Goal: Information Seeking & Learning: Learn about a topic

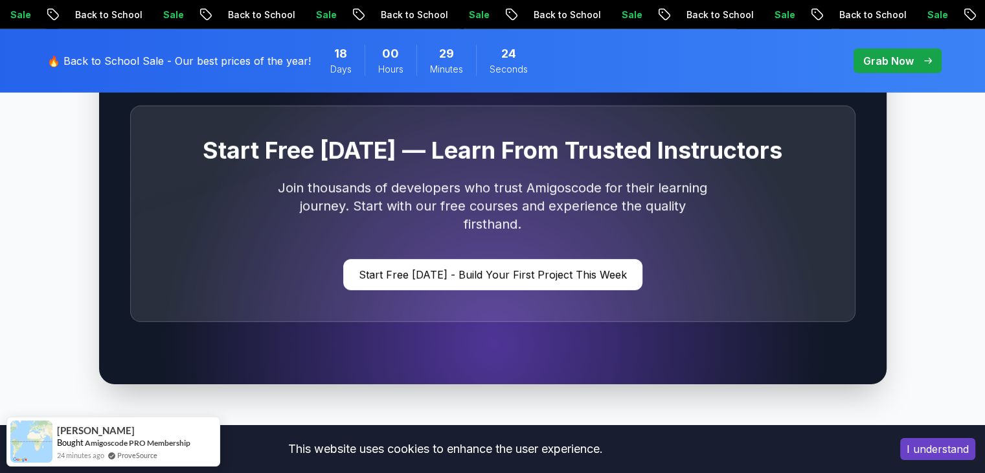
scroll to position [3920, 0]
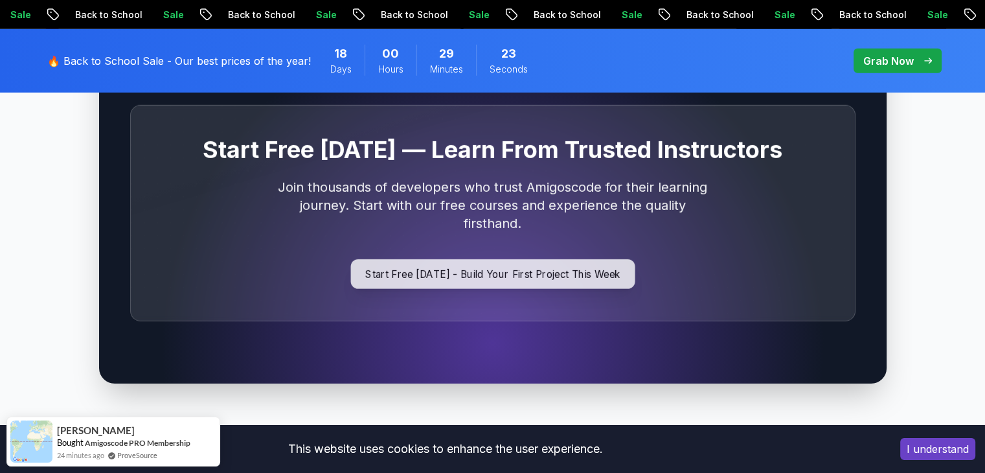
click at [469, 259] on p "Start Free [DATE] - Build Your First Project This Week" at bounding box center [492, 274] width 284 height 30
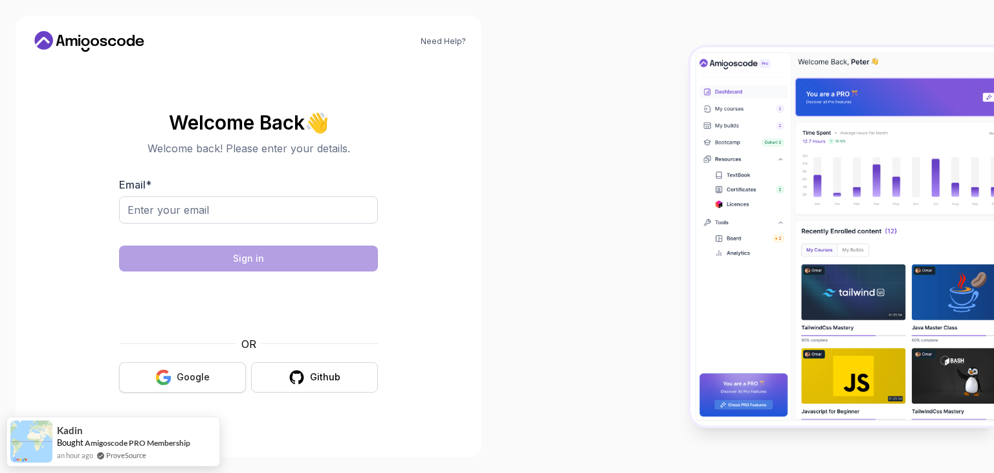
click at [193, 376] on div "Google" at bounding box center [193, 376] width 33 height 13
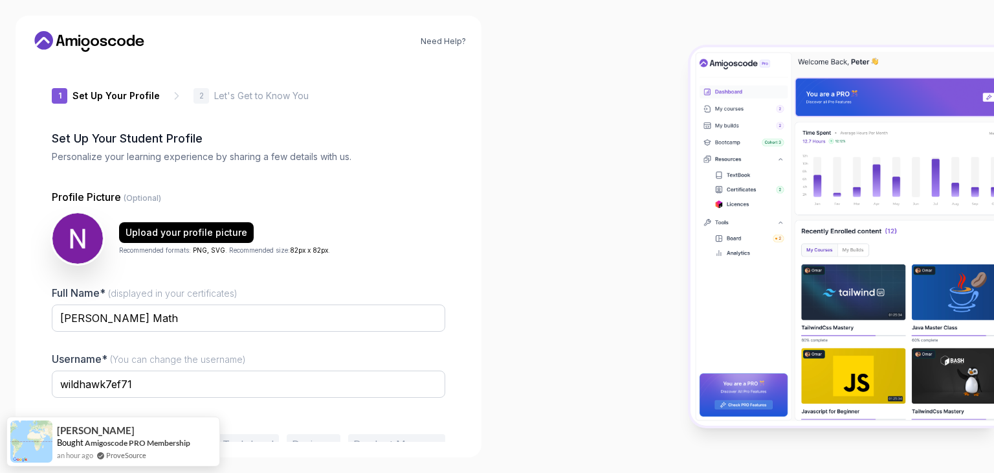
scroll to position [67, 0]
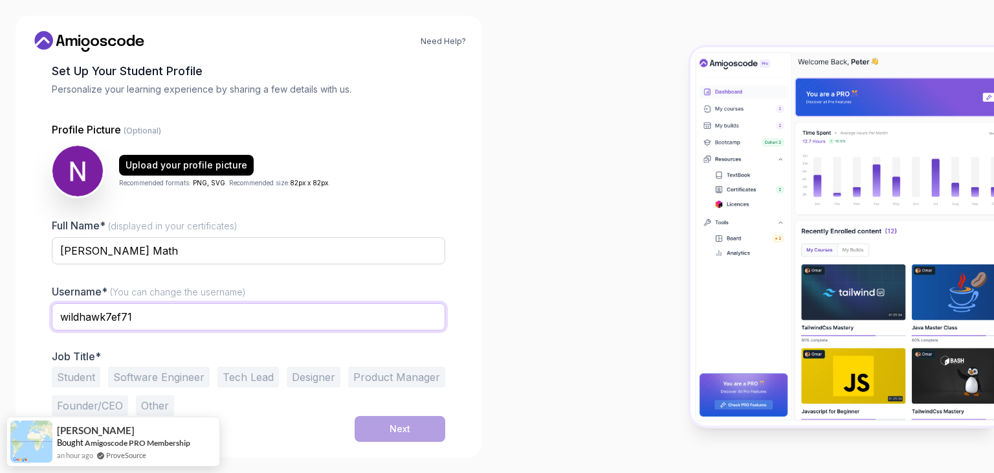
drag, startPoint x: 202, startPoint y: 313, endPoint x: 0, endPoint y: 302, distance: 202.3
click at [0, 302] on div "Need Help? 1 Set Up Your Profile 1 Set Up Your Profile 2 Let's Get to Know You …" at bounding box center [248, 236] width 497 height 473
type input "Nag-san"
click at [140, 340] on div at bounding box center [249, 339] width 394 height 12
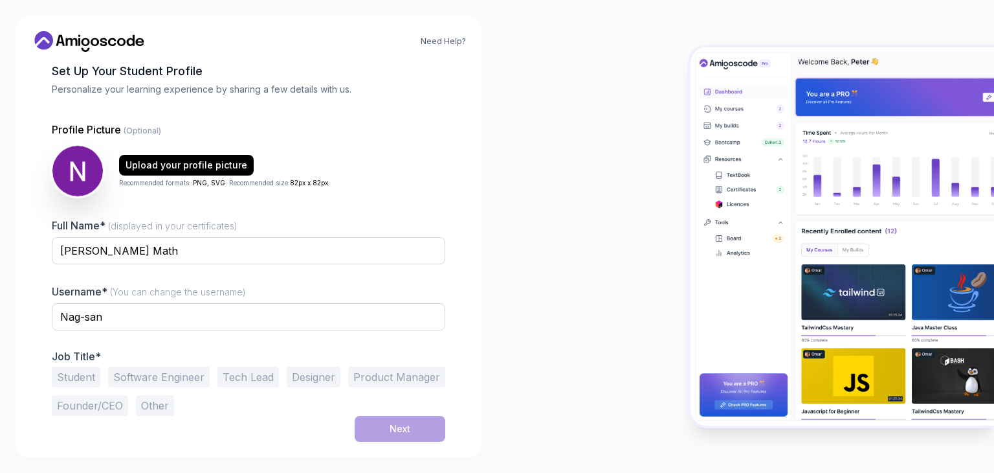
click at [72, 375] on button "Student" at bounding box center [76, 376] width 49 height 21
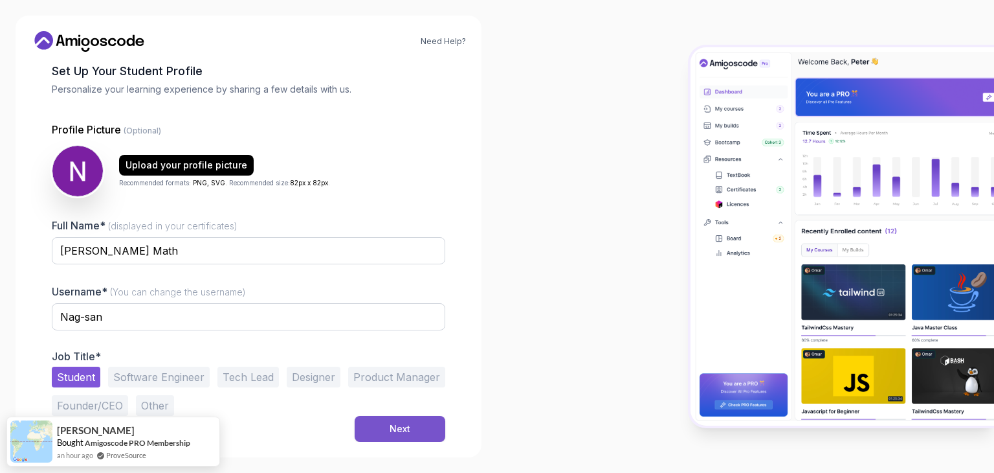
click at [408, 433] on div "Next" at bounding box center [400, 428] width 21 height 13
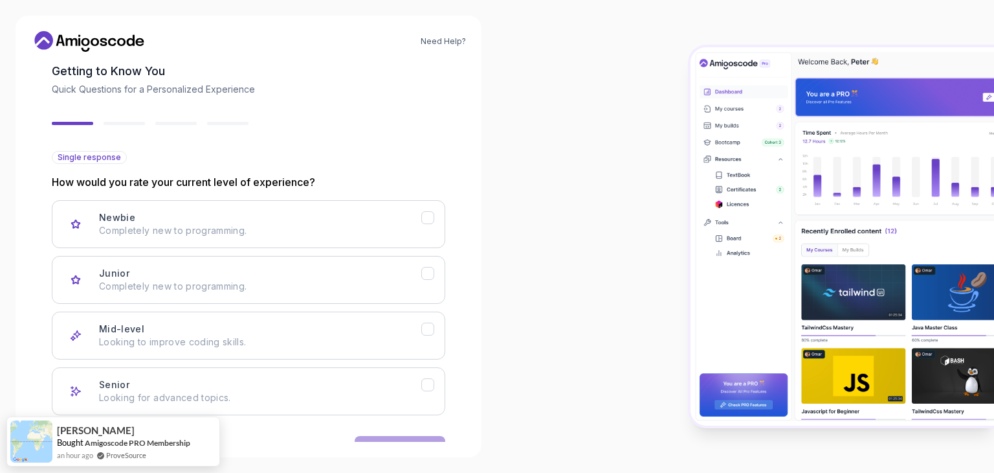
scroll to position [107, 0]
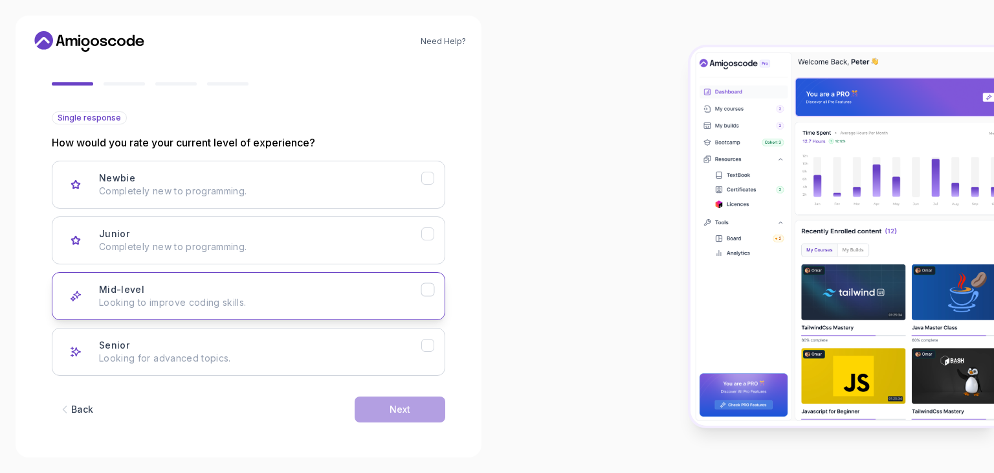
click at [245, 275] on button "Mid-level Looking to improve coding skills." at bounding box center [249, 296] width 394 height 48
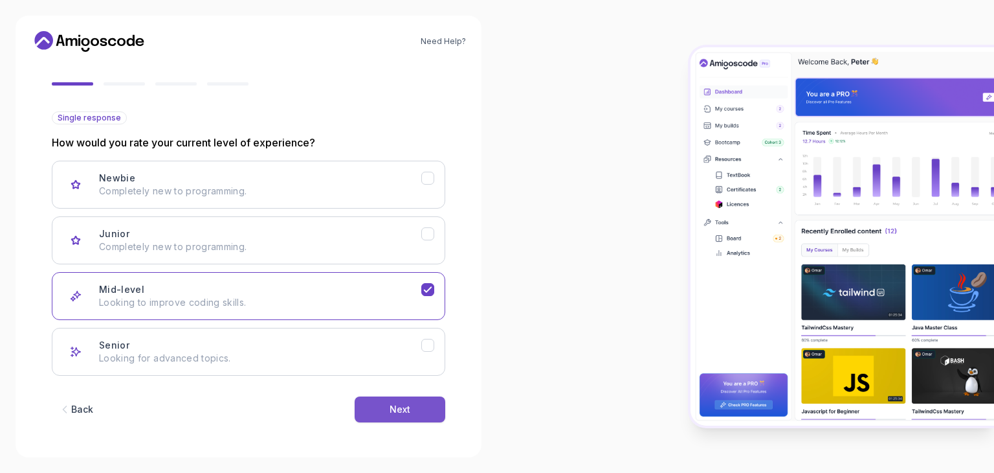
click at [391, 409] on div "Next" at bounding box center [400, 409] width 21 height 13
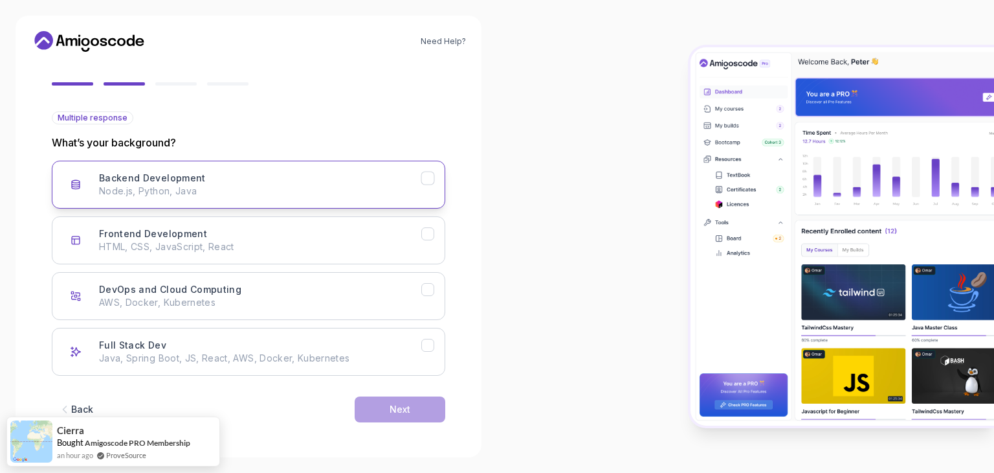
click at [394, 177] on div "Backend Development Node.js, Python, Java" at bounding box center [260, 185] width 322 height 26
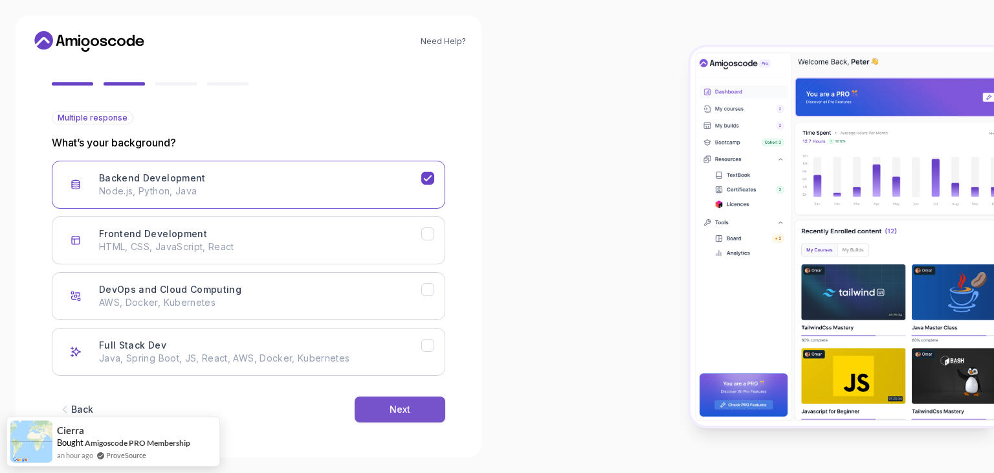
click at [383, 414] on button "Next" at bounding box center [400, 409] width 91 height 26
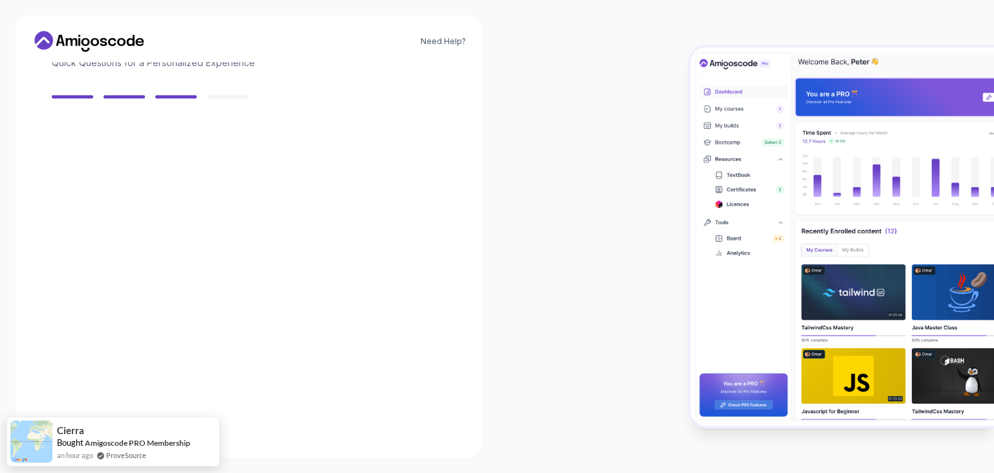
scroll to position [93, 0]
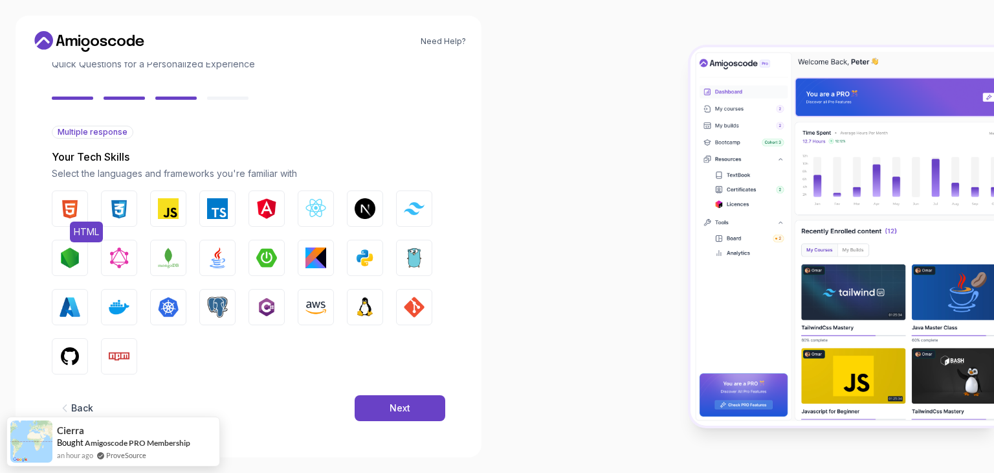
click at [74, 205] on img "button" at bounding box center [70, 208] width 21 height 21
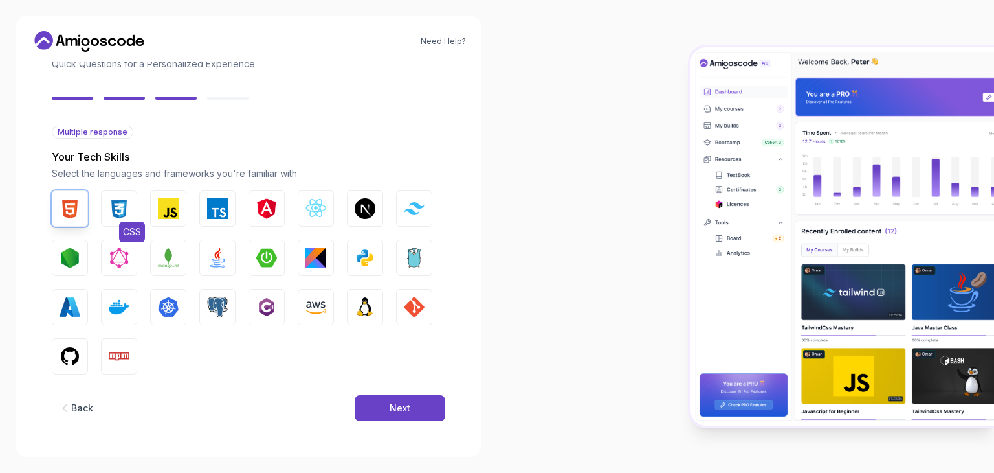
click at [122, 212] on img "button" at bounding box center [119, 208] width 21 height 21
click at [160, 218] on button "JavaScript" at bounding box center [168, 208] width 36 height 36
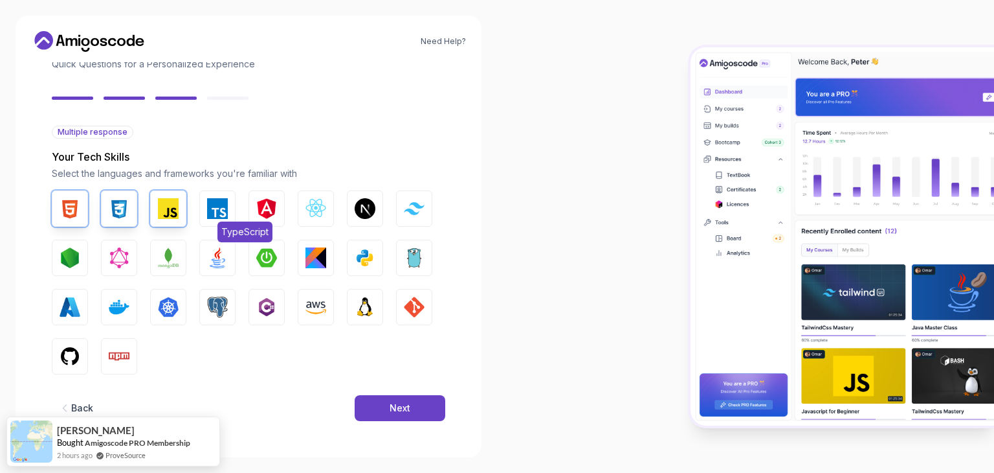
click at [206, 213] on button "TypeScript" at bounding box center [217, 208] width 36 height 36
click at [314, 212] on img "button" at bounding box center [316, 208] width 21 height 21
click at [365, 214] on img "button" at bounding box center [365, 208] width 21 height 21
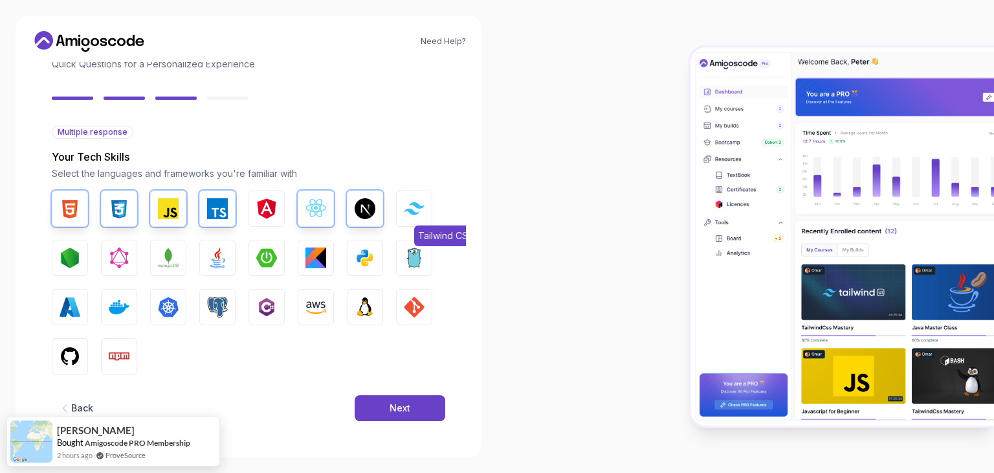
click at [405, 209] on img "button" at bounding box center [414, 208] width 21 height 12
click at [80, 249] on button "Node.js" at bounding box center [70, 258] width 36 height 36
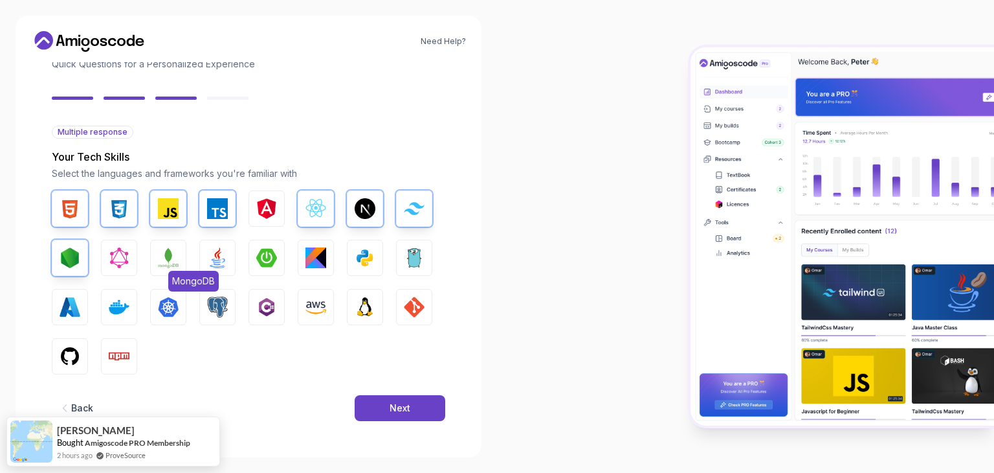
click at [181, 256] on button "MongoDB" at bounding box center [168, 258] width 36 height 36
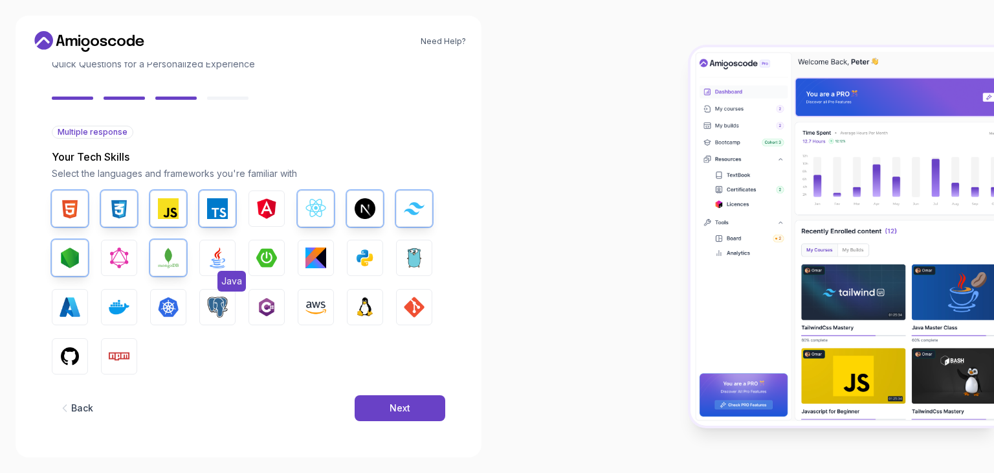
click at [221, 260] on img "button" at bounding box center [217, 257] width 21 height 21
click at [269, 263] on img "button" at bounding box center [266, 257] width 21 height 21
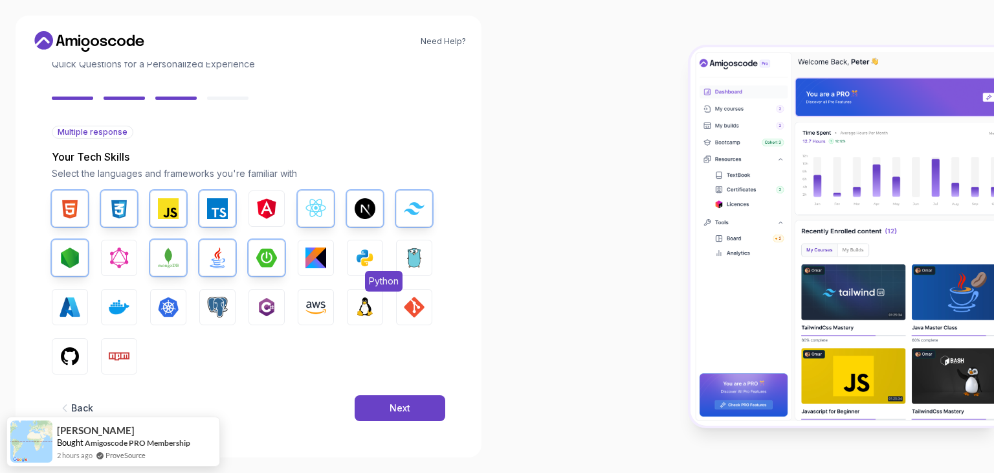
click at [373, 254] on img "button" at bounding box center [365, 257] width 21 height 21
click at [407, 302] on img "button" at bounding box center [414, 306] width 21 height 21
click at [65, 360] on img "button" at bounding box center [70, 356] width 21 height 21
click at [135, 353] on button "Npm" at bounding box center [119, 356] width 36 height 36
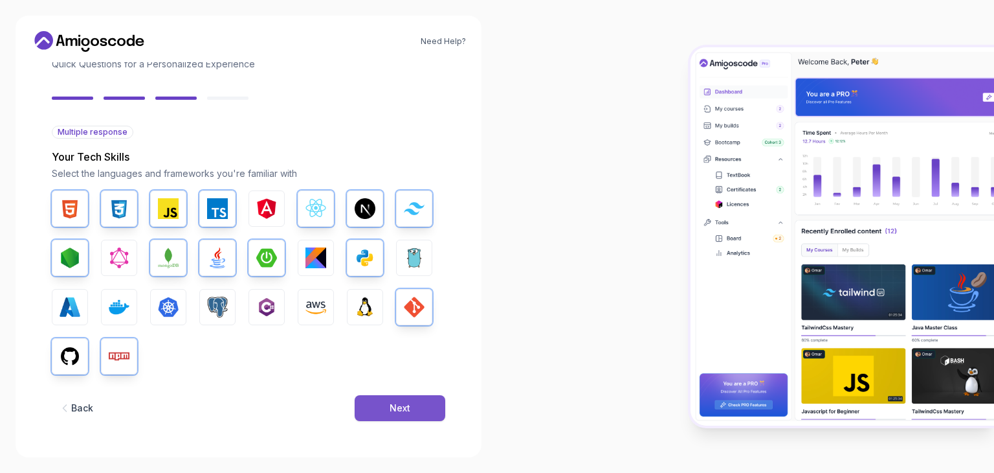
click at [406, 407] on div "Next" at bounding box center [400, 407] width 21 height 13
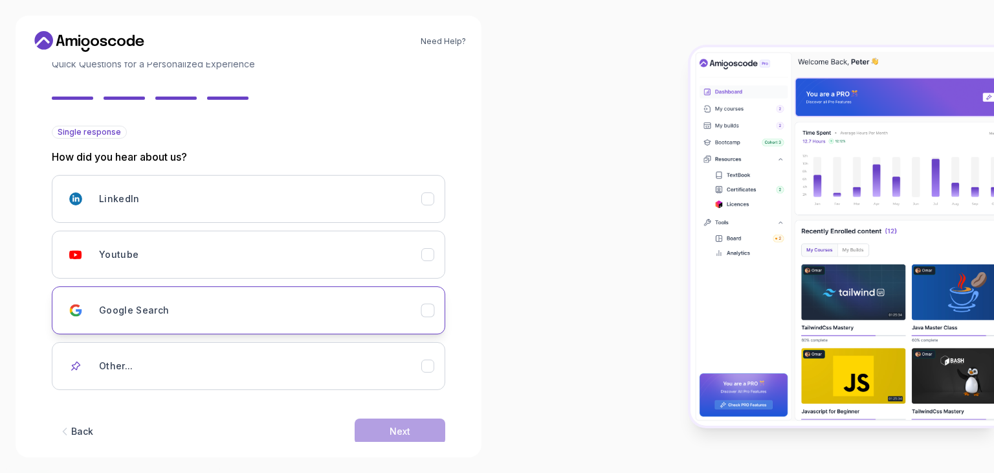
click at [195, 304] on div "Google Search" at bounding box center [260, 310] width 322 height 26
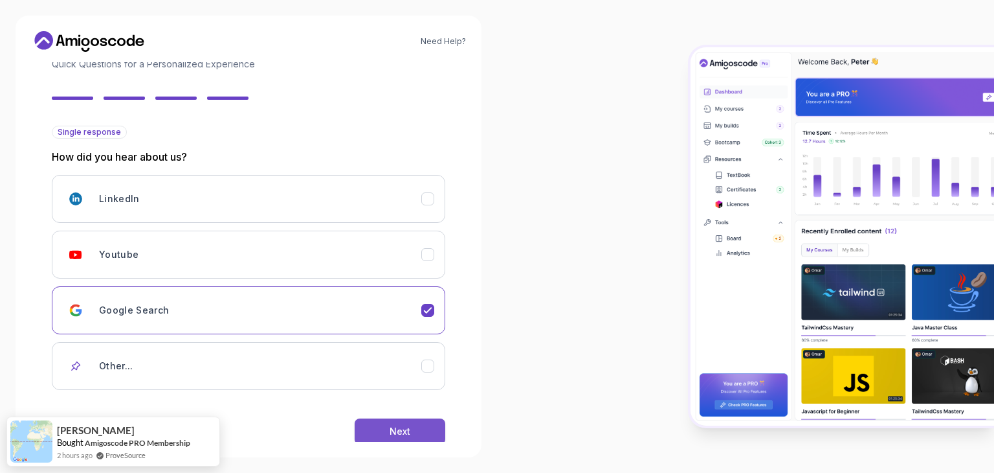
click at [368, 429] on button "Next" at bounding box center [400, 431] width 91 height 26
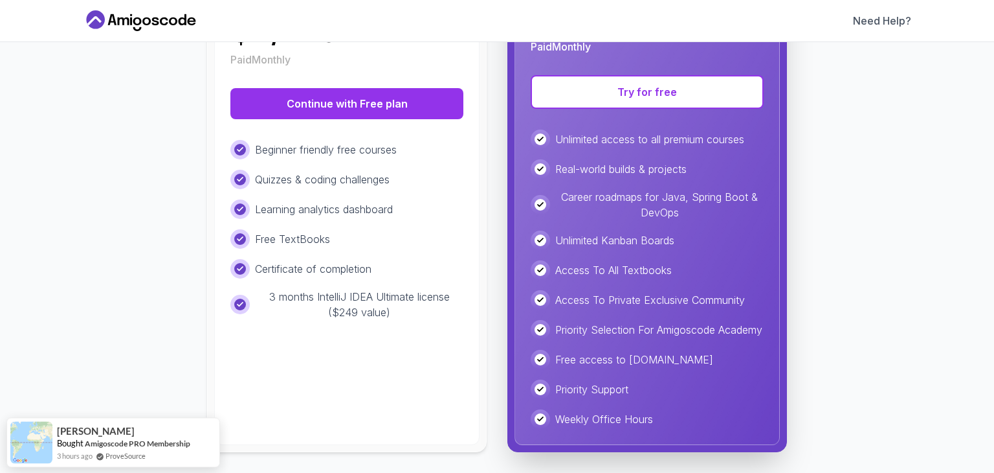
scroll to position [291, 0]
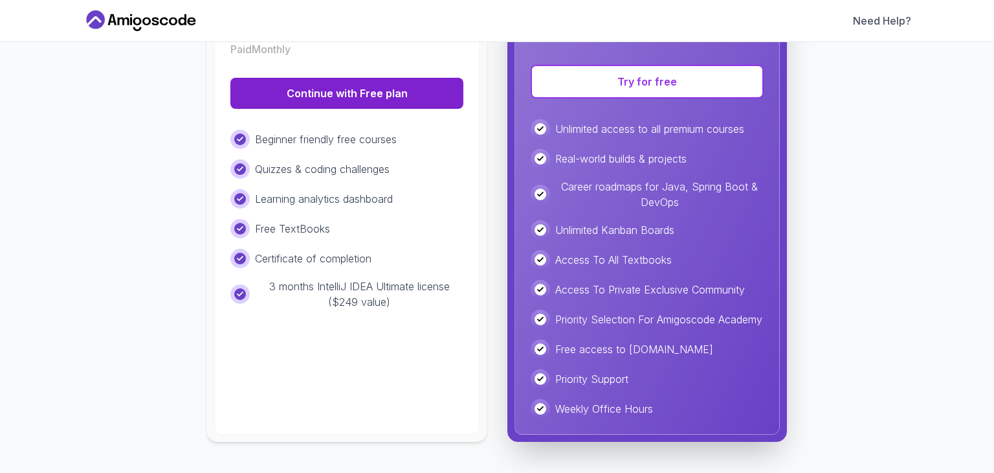
click at [412, 80] on button "Continue with Free plan" at bounding box center [346, 93] width 233 height 31
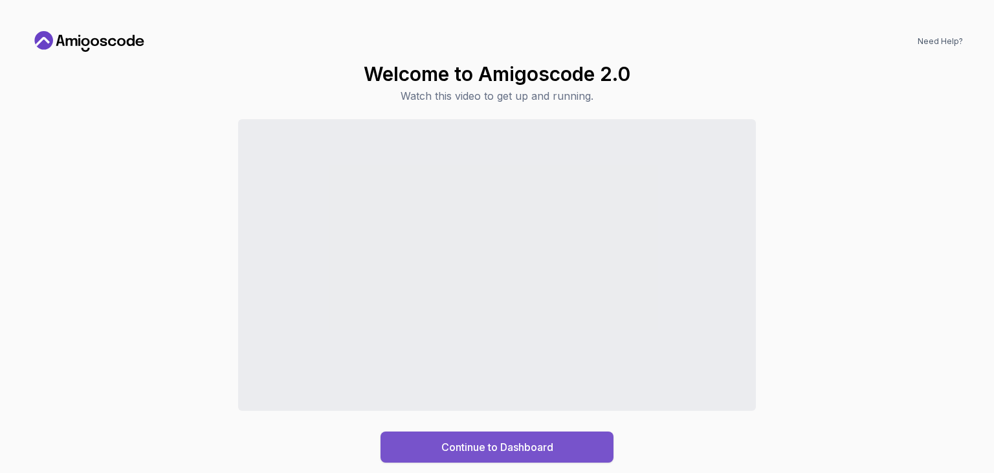
click at [462, 449] on div "Continue to Dashboard" at bounding box center [497, 447] width 112 height 16
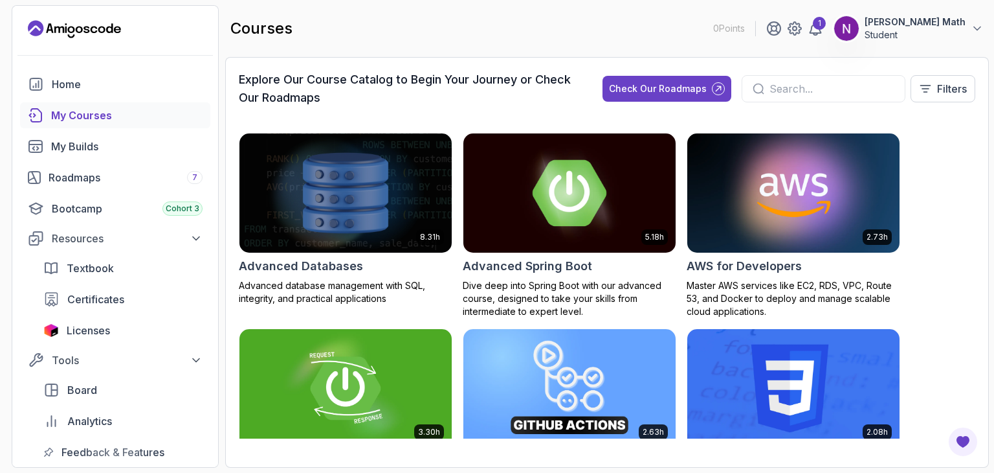
click at [619, 222] on img at bounding box center [569, 192] width 223 height 125
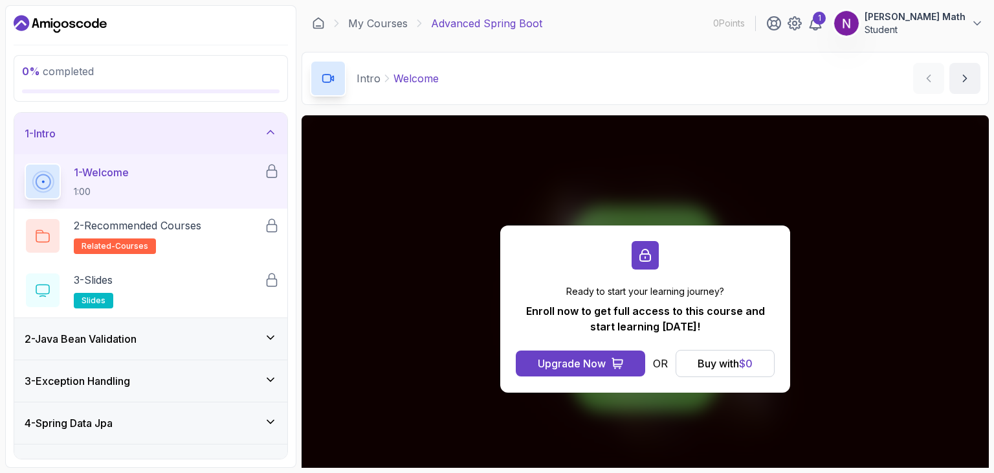
scroll to position [114, 0]
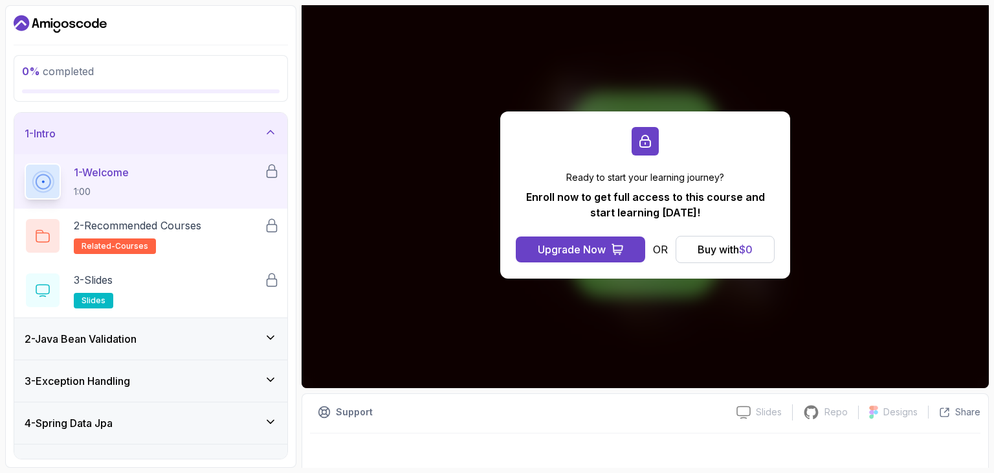
click at [162, 356] on div "2 - Java Bean Validation" at bounding box center [150, 338] width 273 height 41
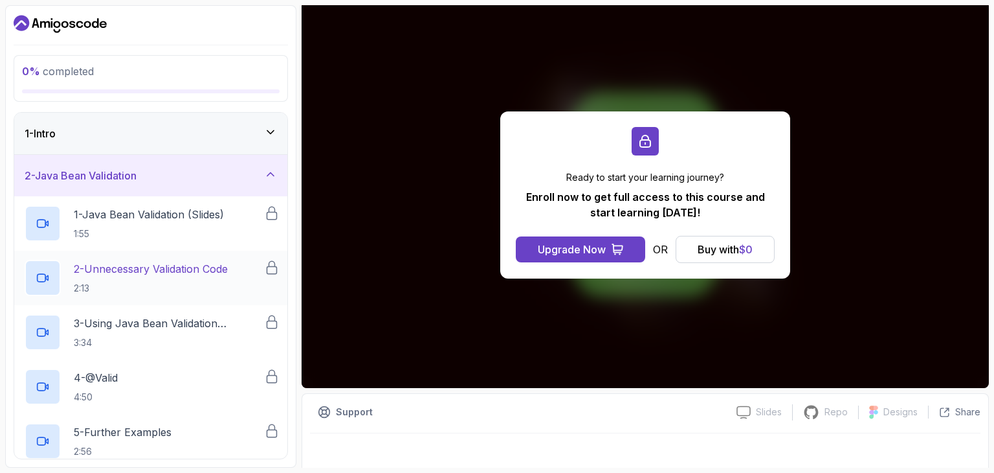
click at [178, 276] on h2 "2 - Unnecessary Validation Code 2:13" at bounding box center [151, 278] width 154 height 34
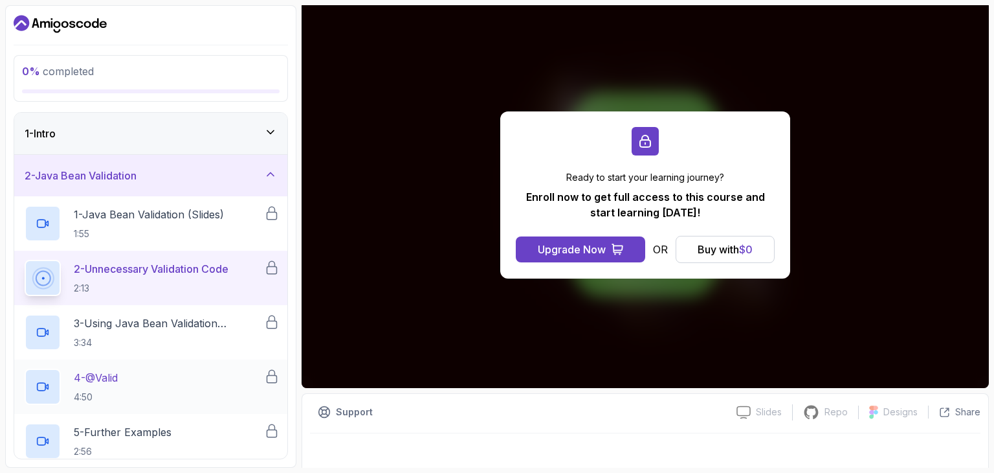
click at [172, 364] on div "4 - @Valid 4:50" at bounding box center [150, 386] width 273 height 54
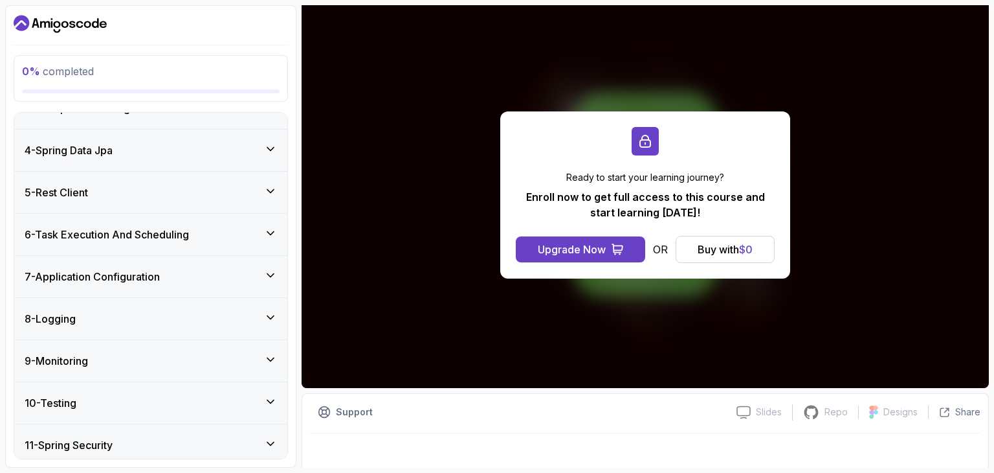
scroll to position [596, 0]
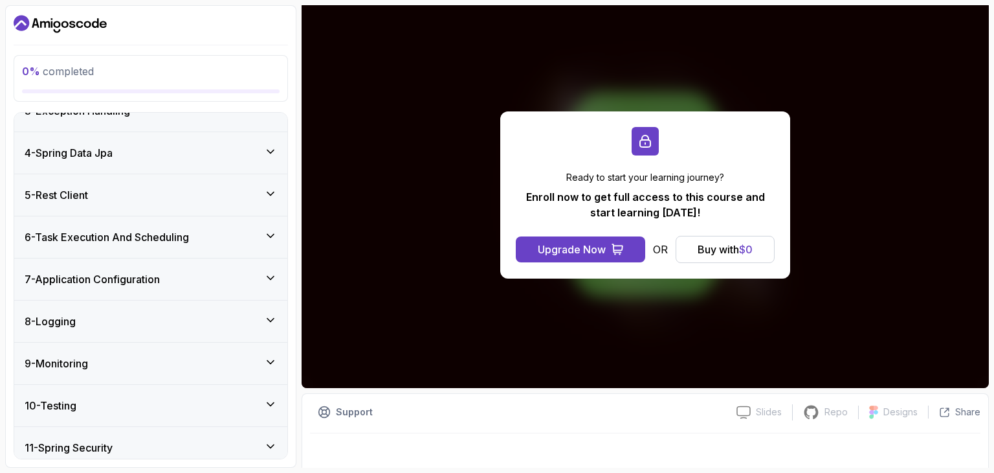
click at [168, 249] on div "6 - Task Execution And Scheduling" at bounding box center [150, 236] width 273 height 41
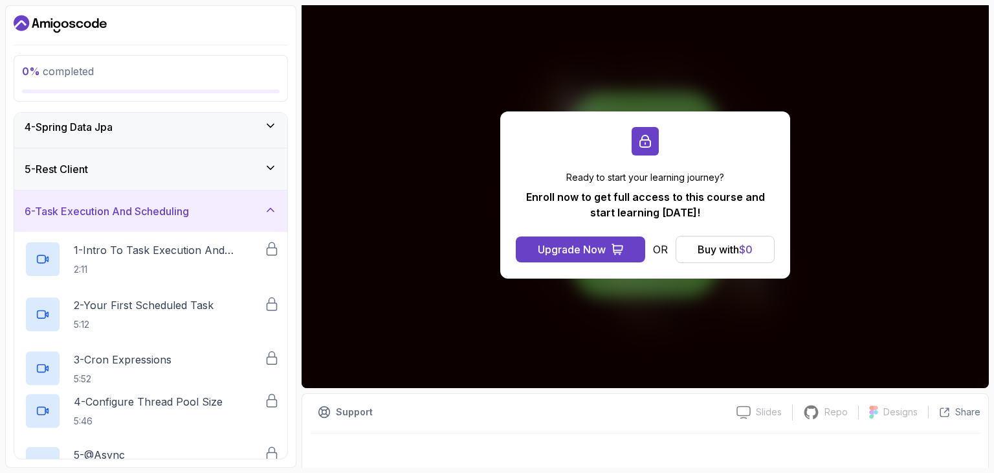
scroll to position [107, 0]
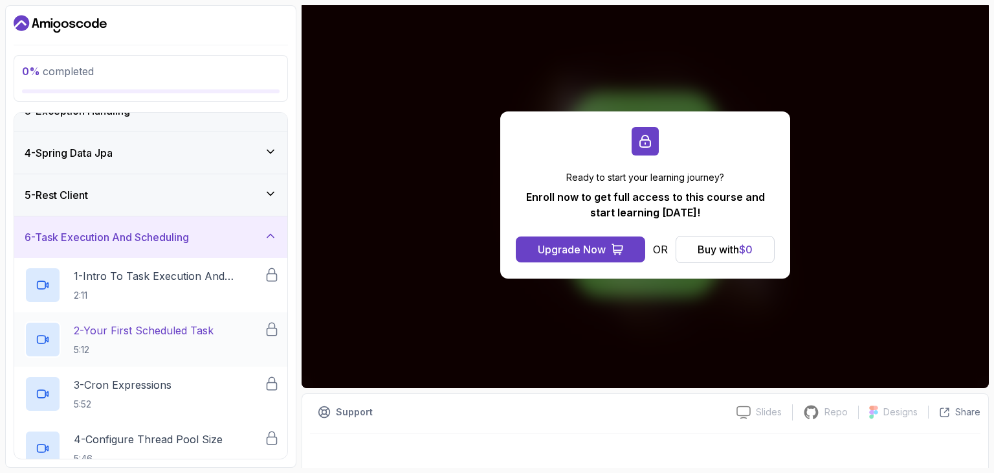
click at [243, 337] on div "2 - Your First Scheduled Task 5:12" at bounding box center [145, 339] width 240 height 36
